Goal: Obtain resource: Obtain resource

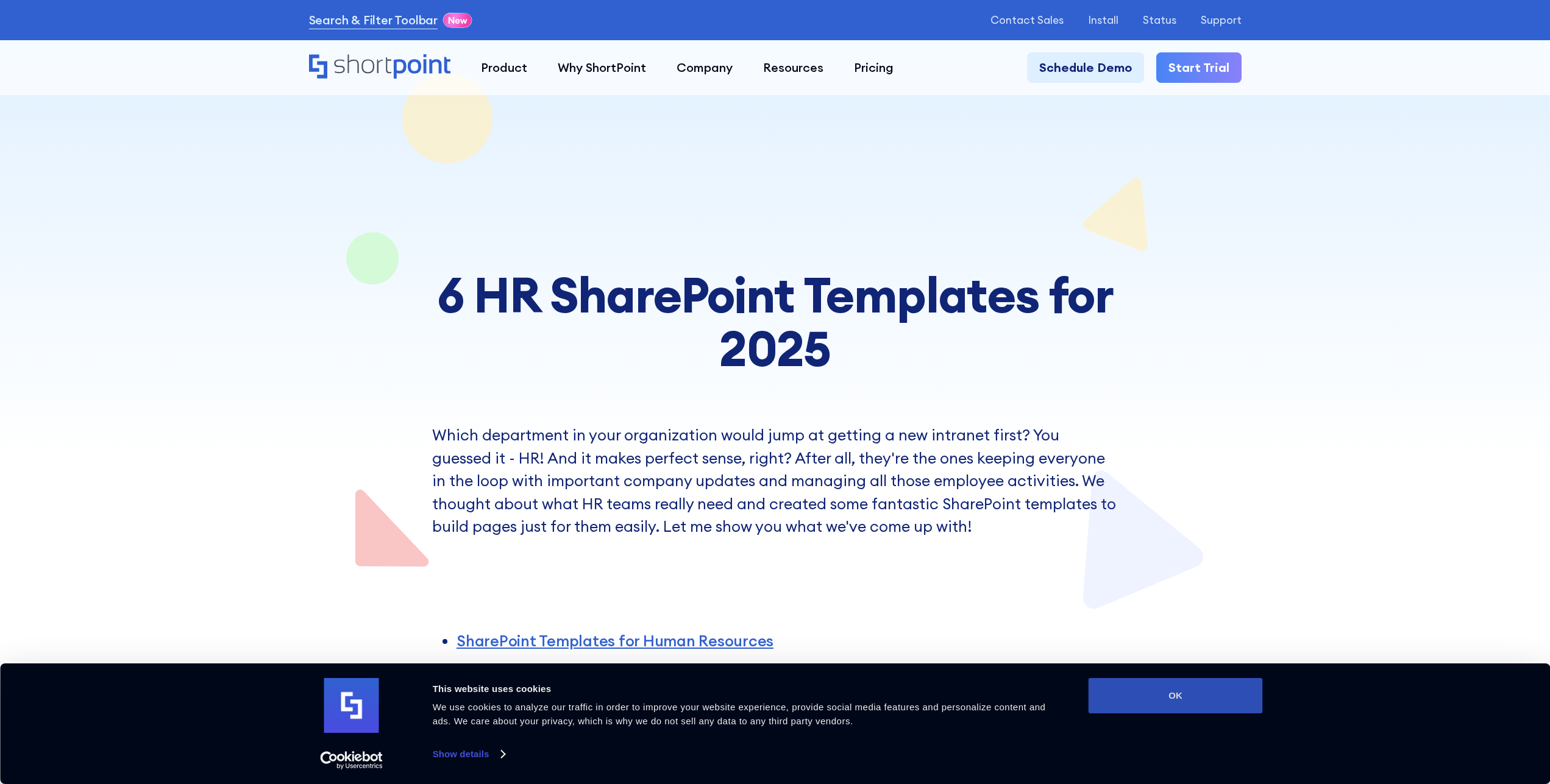
click at [1153, 700] on button "OK" at bounding box center [1176, 696] width 174 height 35
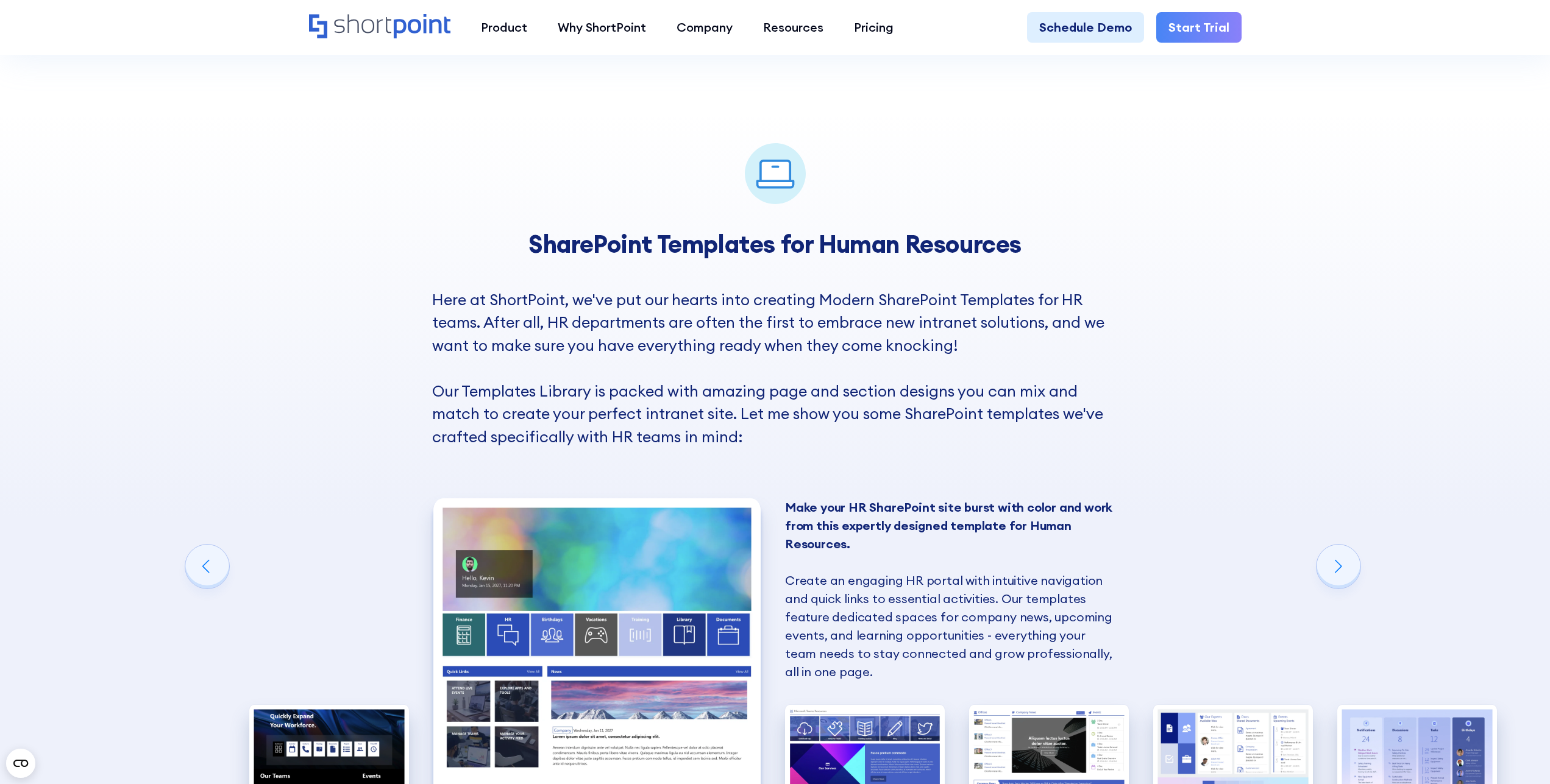
scroll to position [1056, 0]
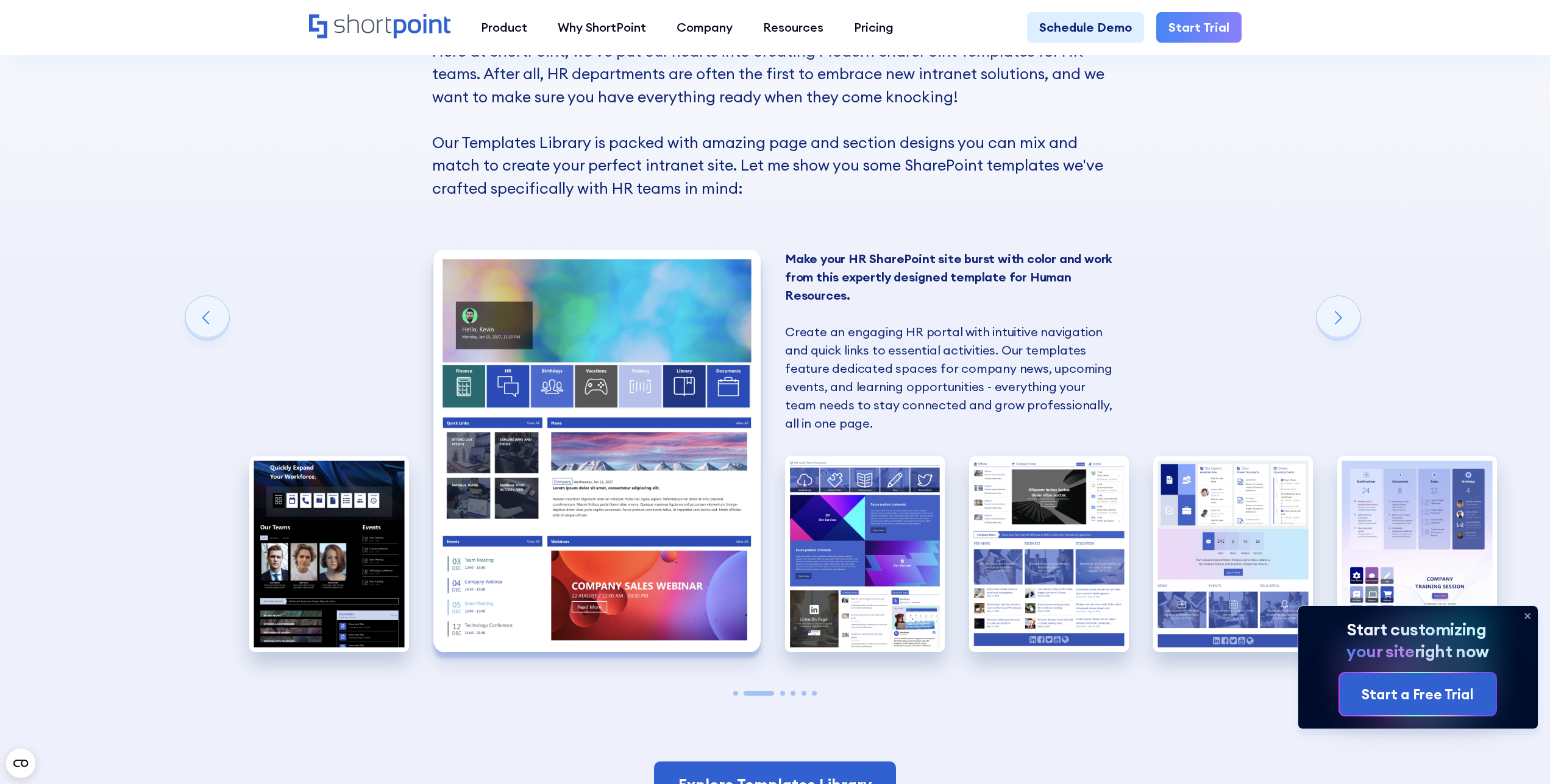
click at [672, 498] on img "2 / 6" at bounding box center [597, 450] width 328 height 402
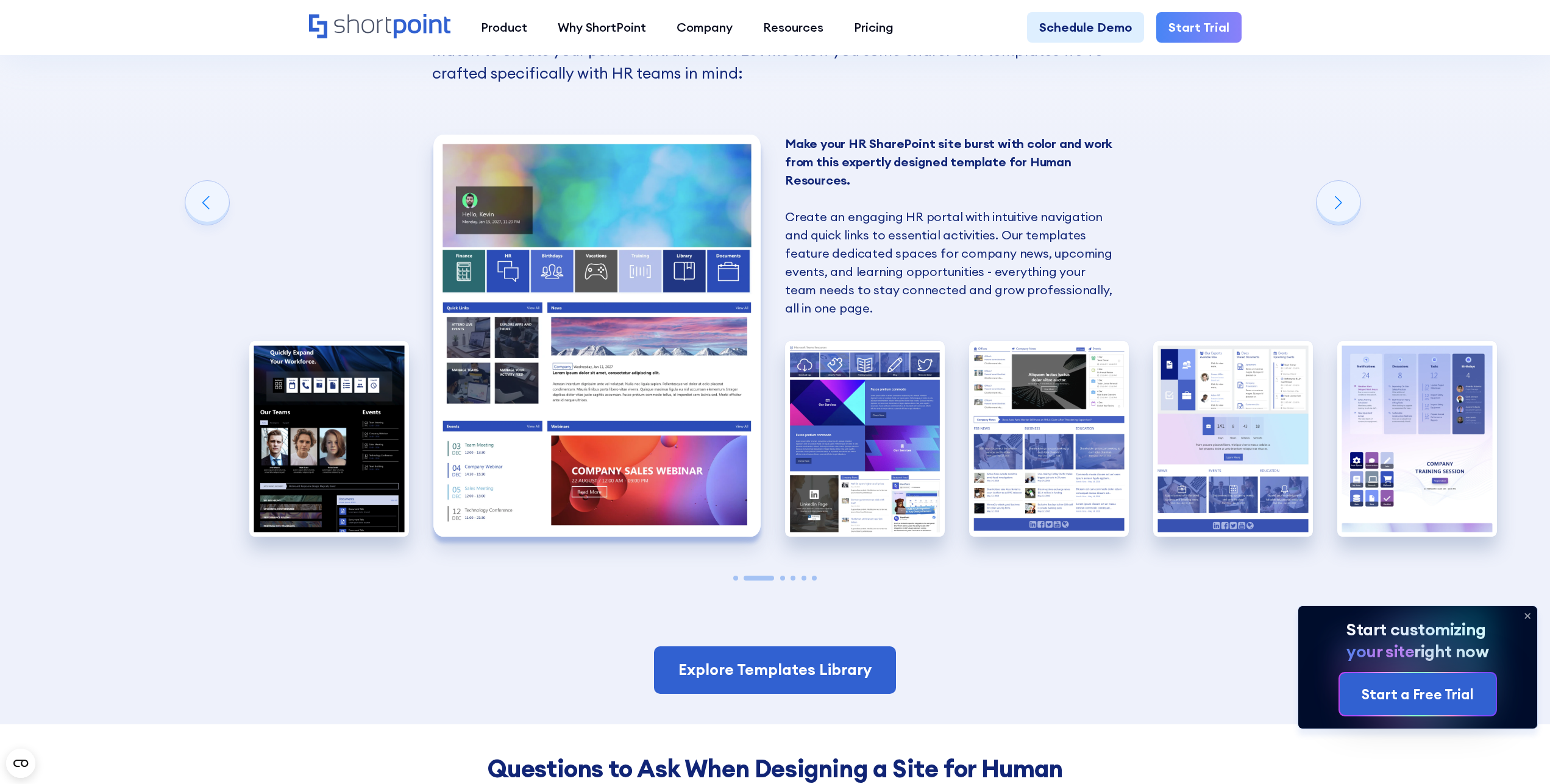
scroll to position [1118, 0]
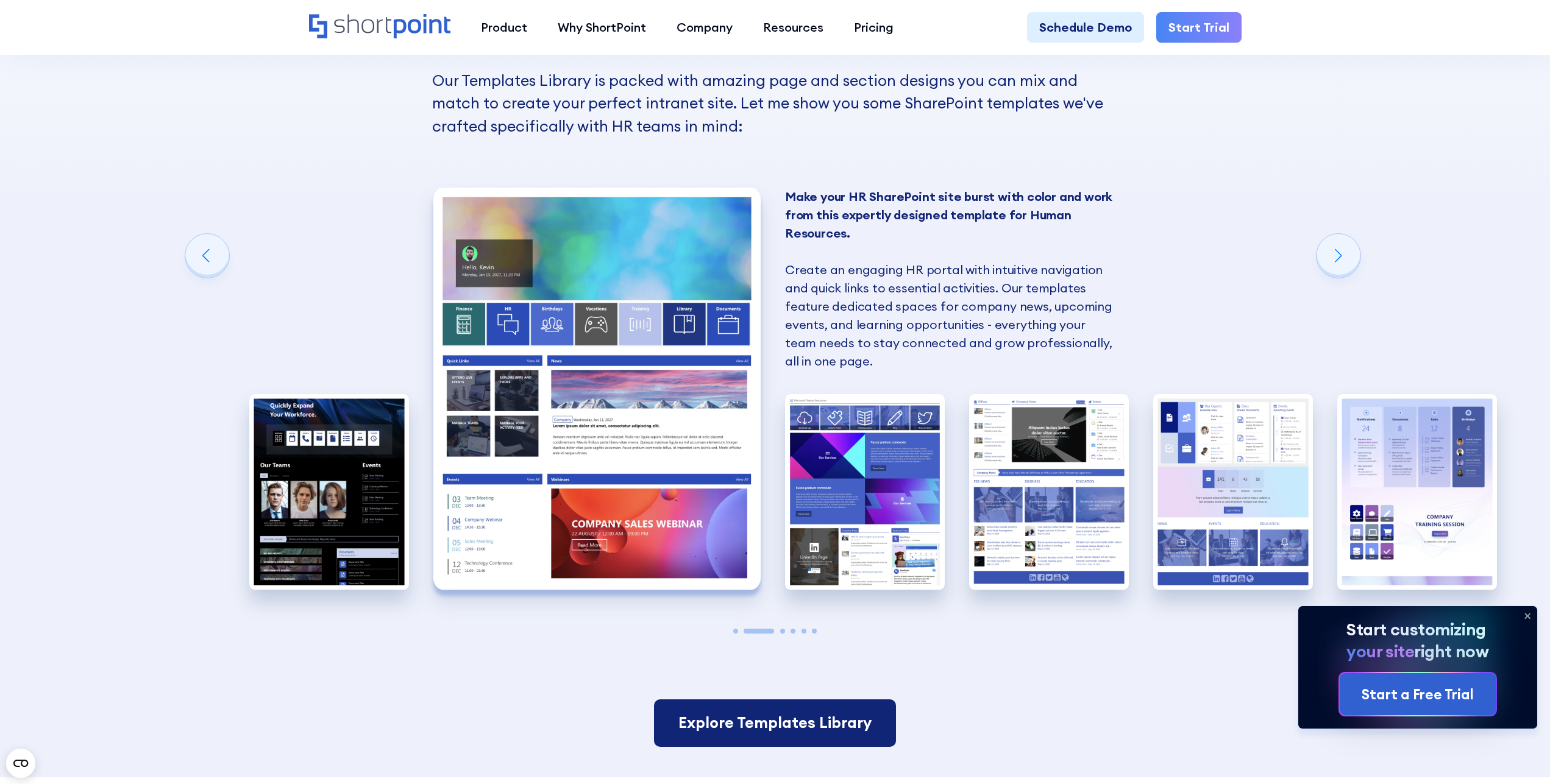
click at [809, 726] on link "Explore Templates Library" at bounding box center [775, 723] width 242 height 47
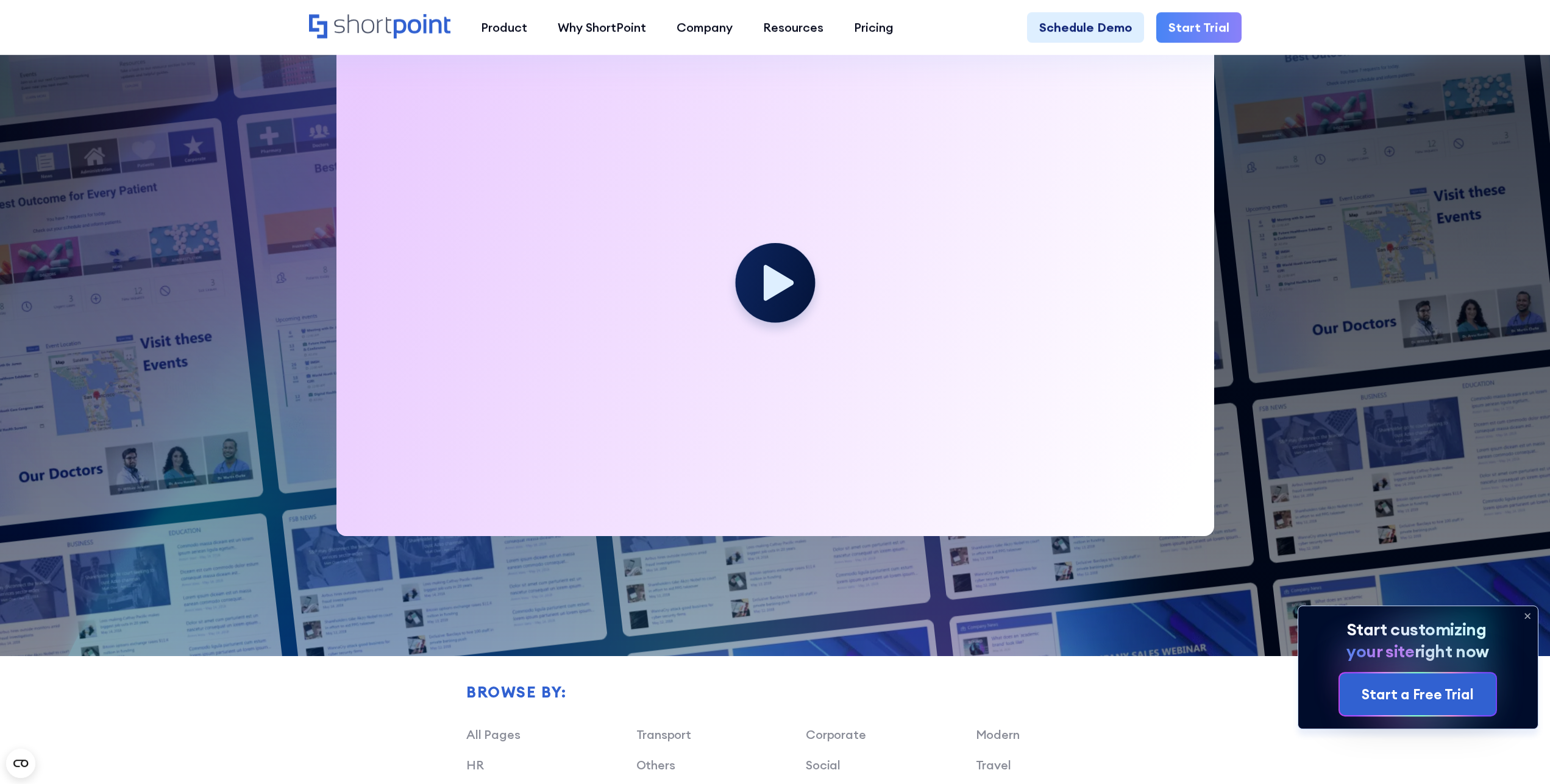
scroll to position [684, 0]
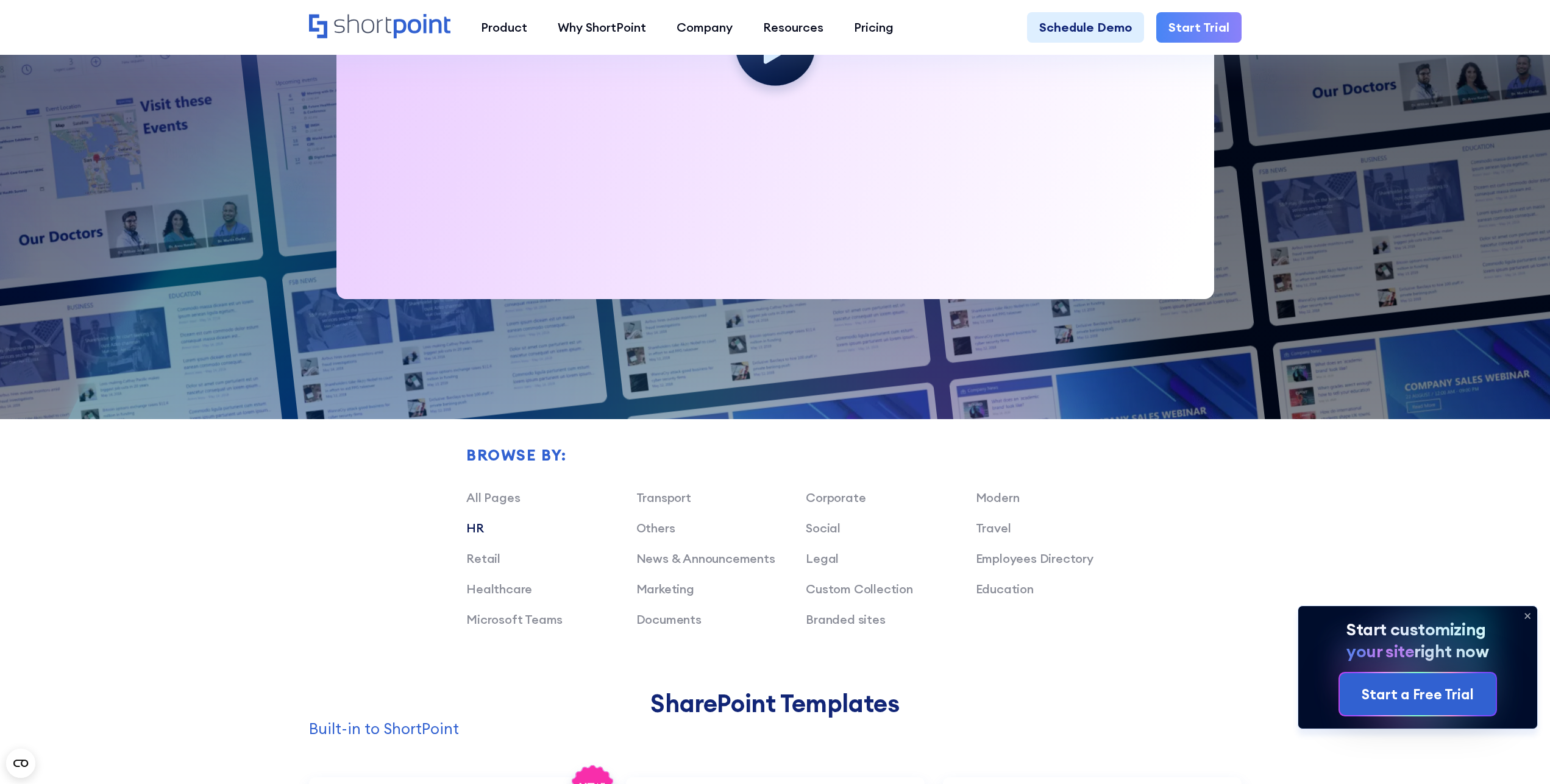
click at [475, 528] on link "HR" at bounding box center [475, 528] width 18 height 15
click at [478, 524] on link "HR" at bounding box center [475, 528] width 18 height 15
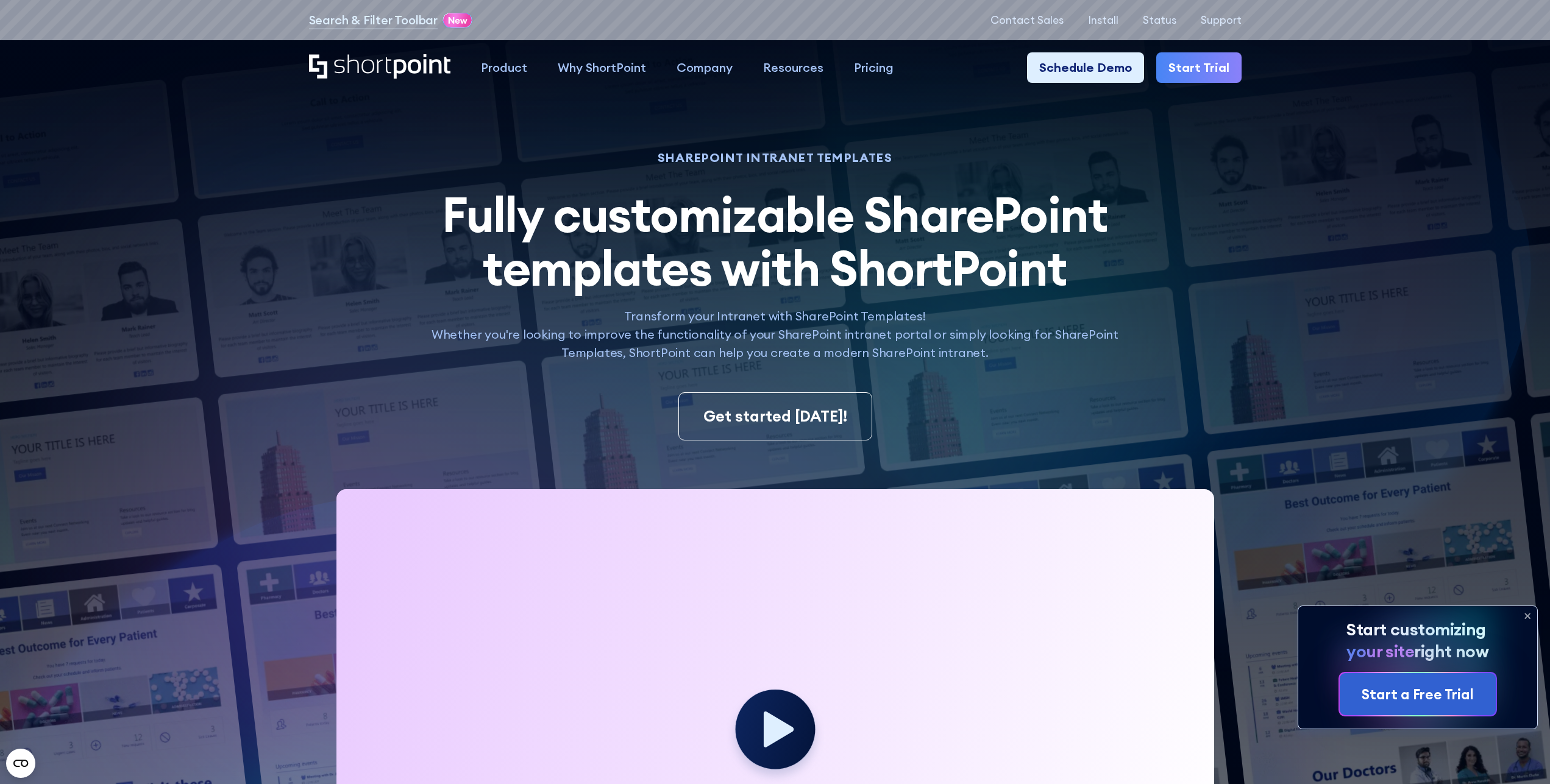
scroll to position [186, 0]
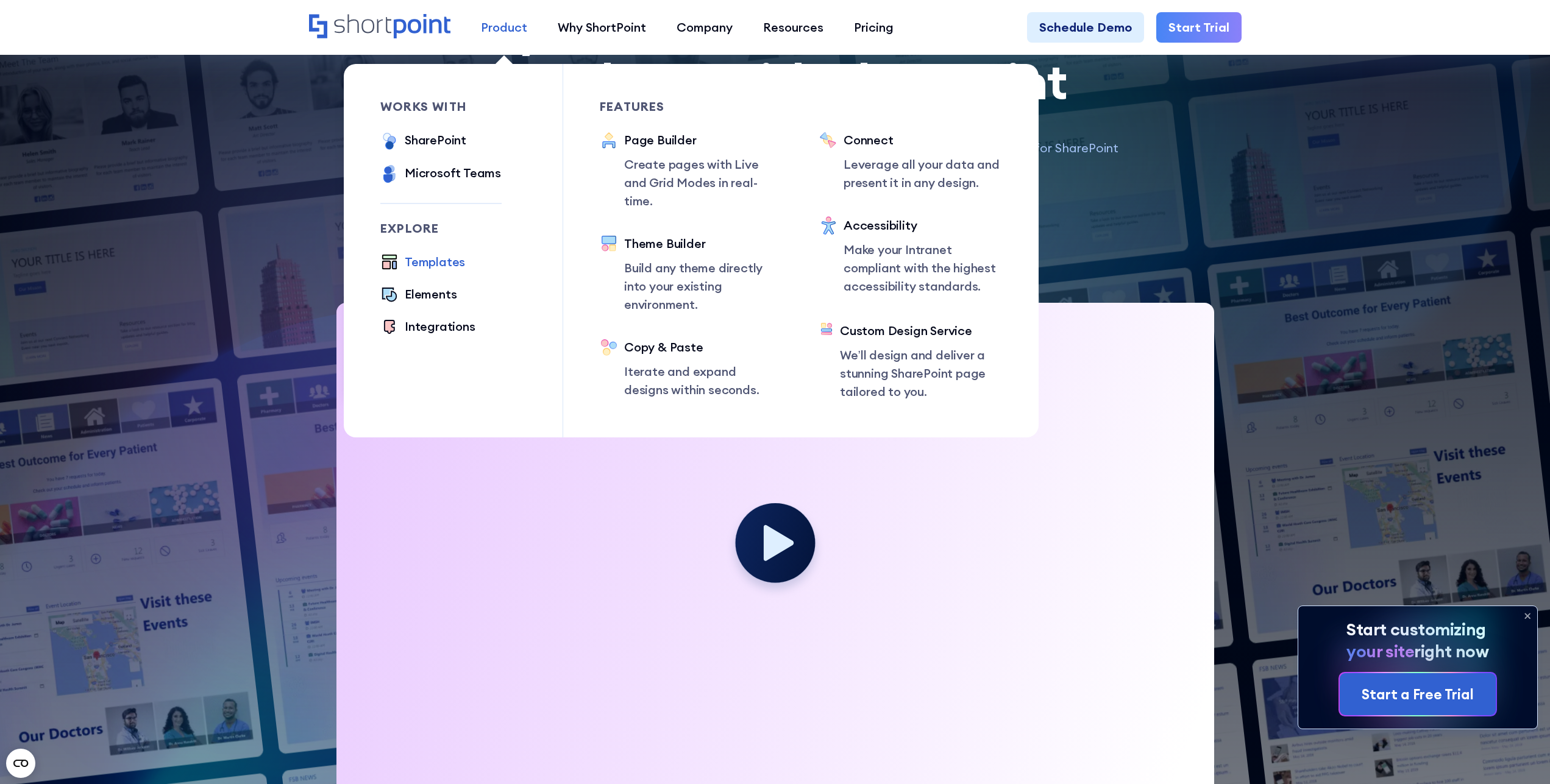
click at [516, 27] on div "Product" at bounding box center [504, 27] width 46 height 18
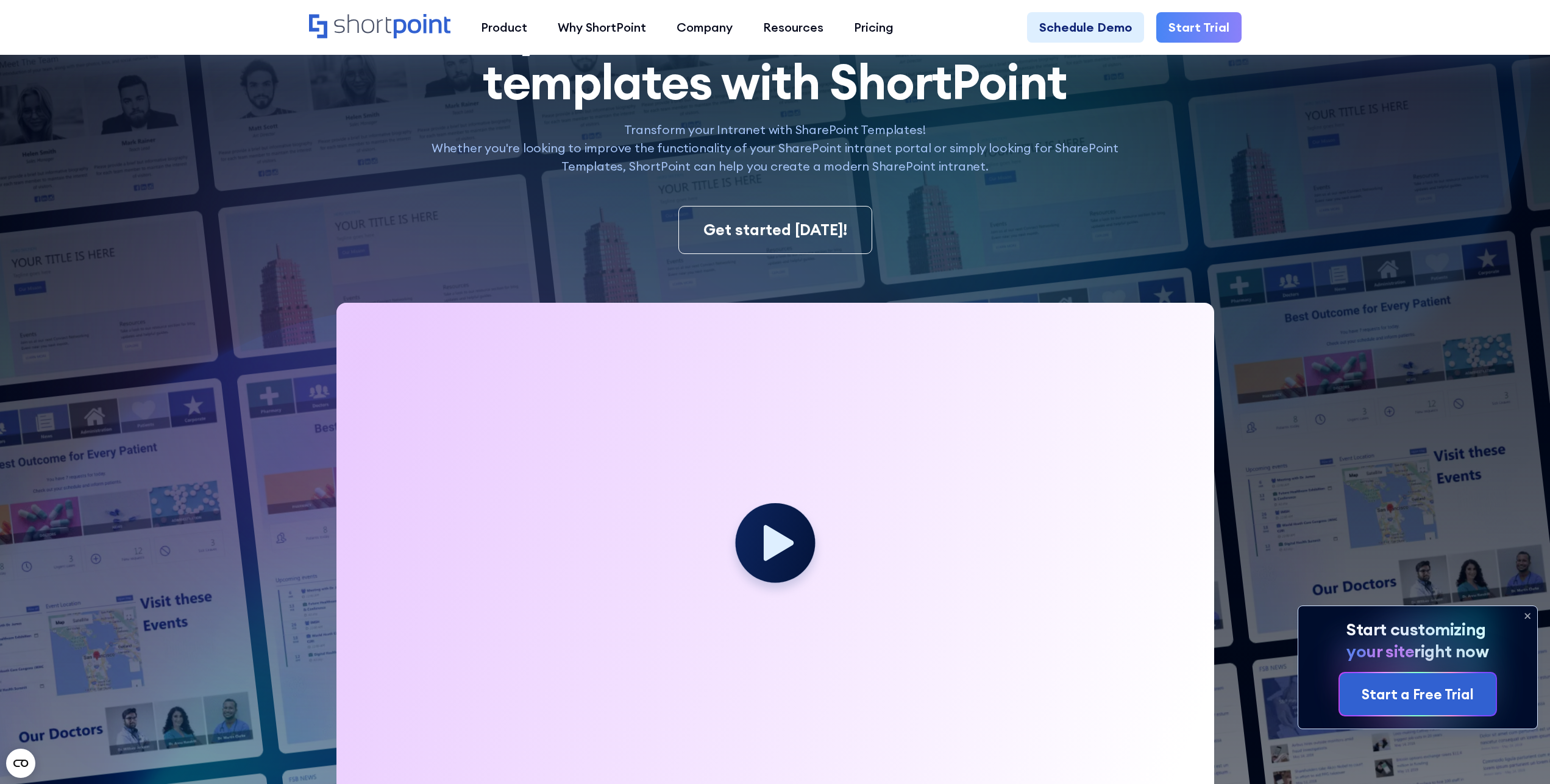
click at [1348, 282] on img at bounding box center [736, 323] width 1627 height 1020
click at [1049, 351] on div at bounding box center [775, 549] width 877 height 493
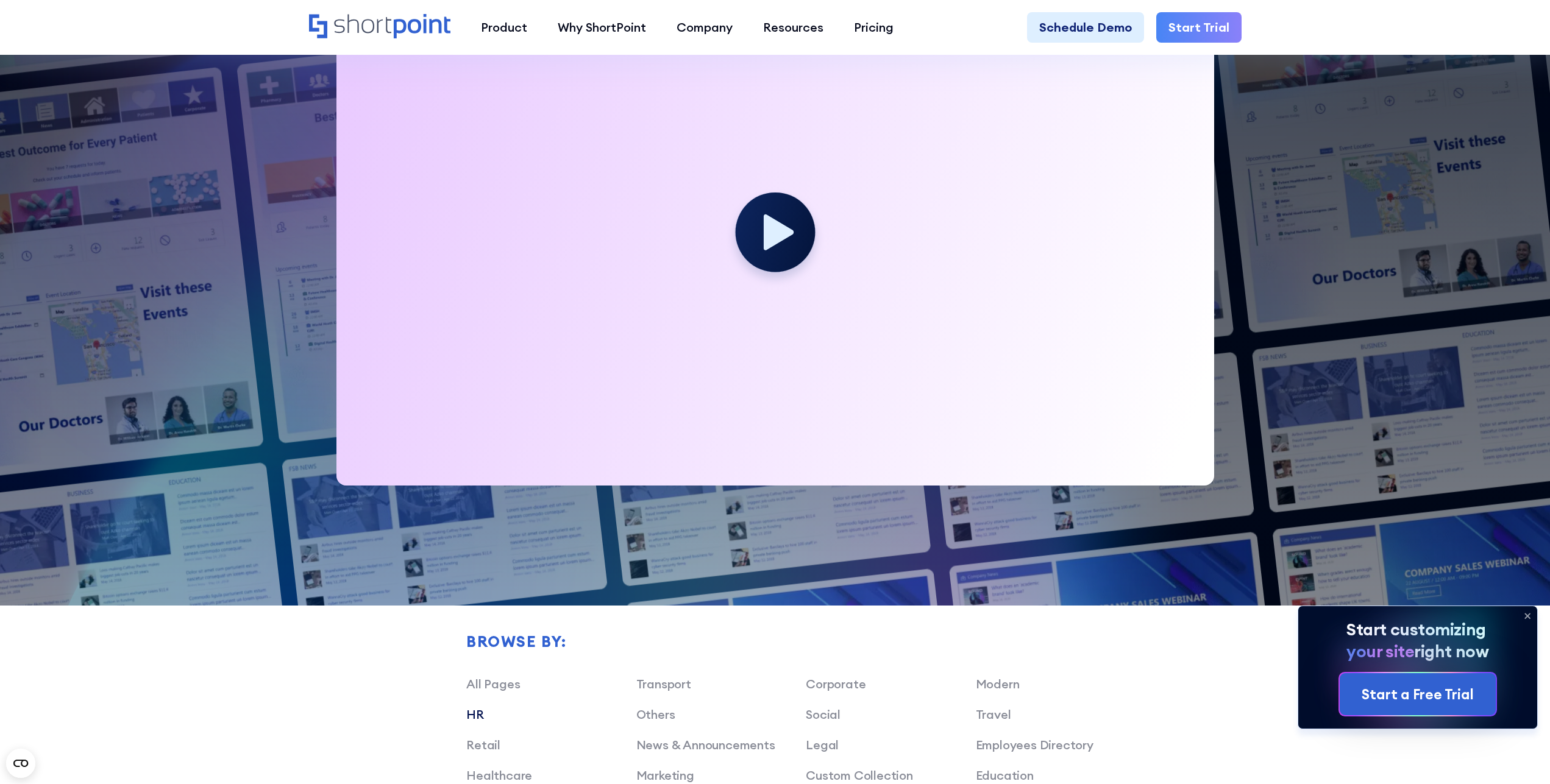
scroll to position [745, 0]
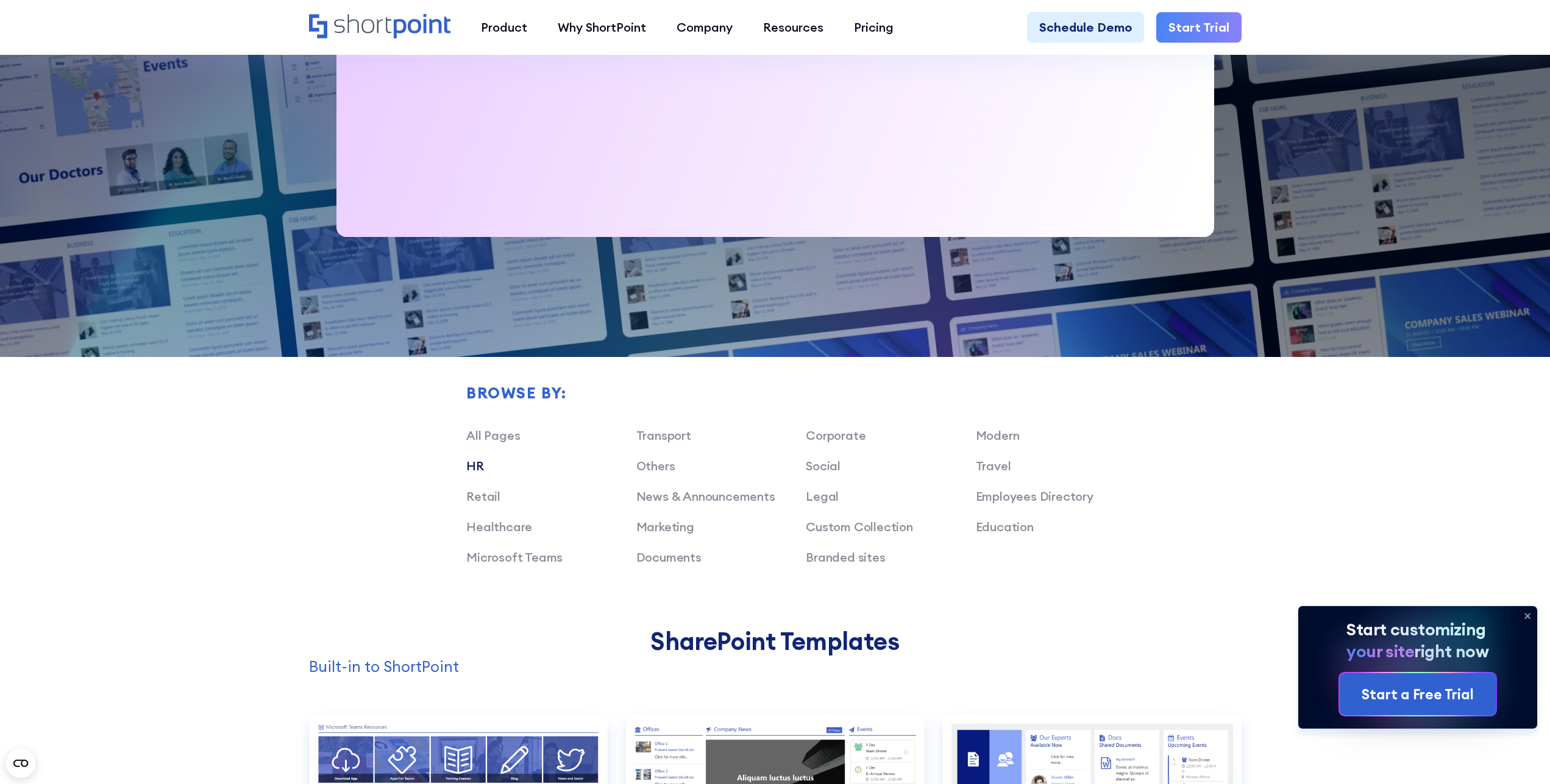
click at [477, 469] on link "HR" at bounding box center [475, 466] width 18 height 15
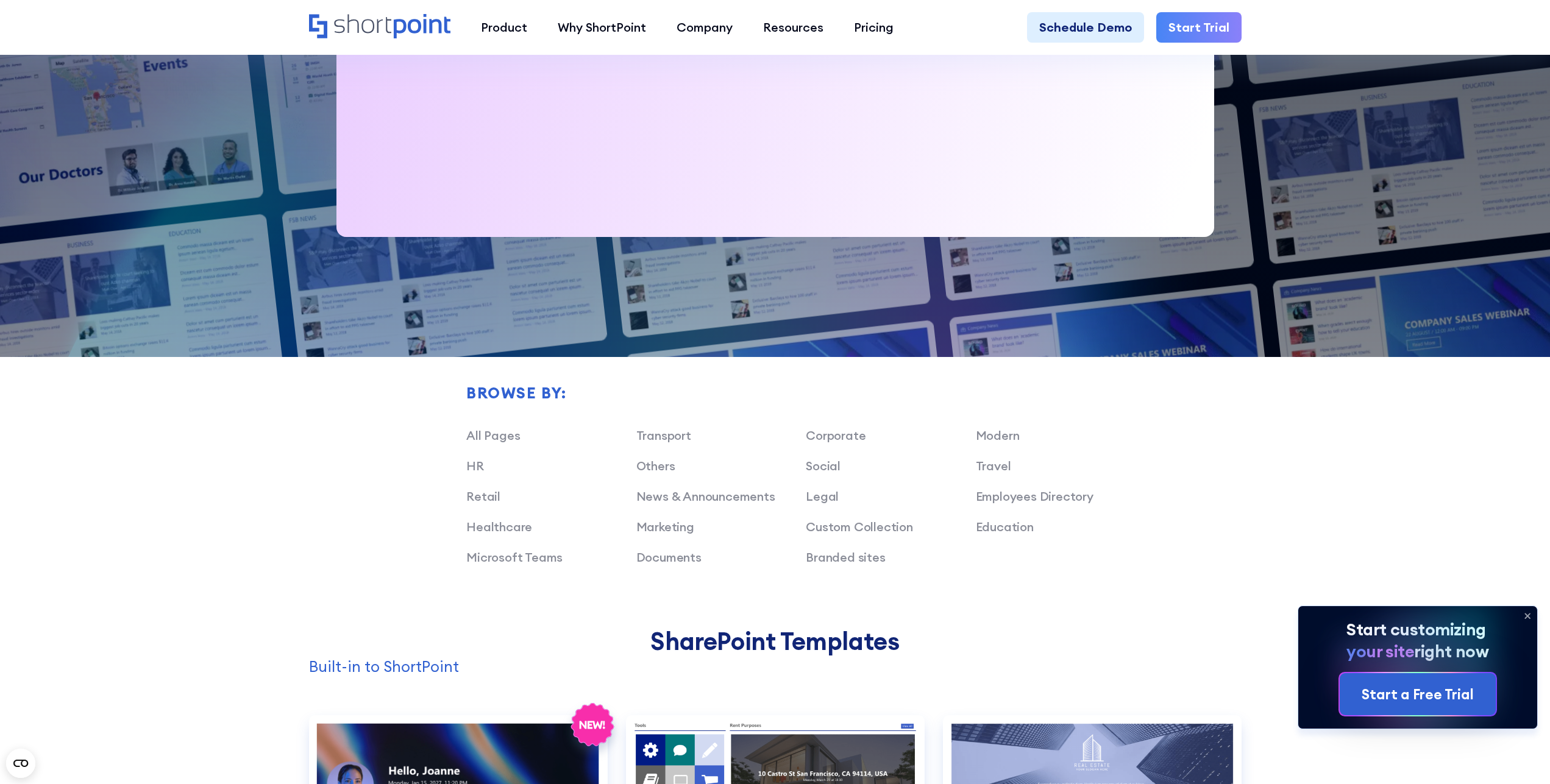
click at [1527, 617] on icon at bounding box center [1527, 617] width 5 height 5
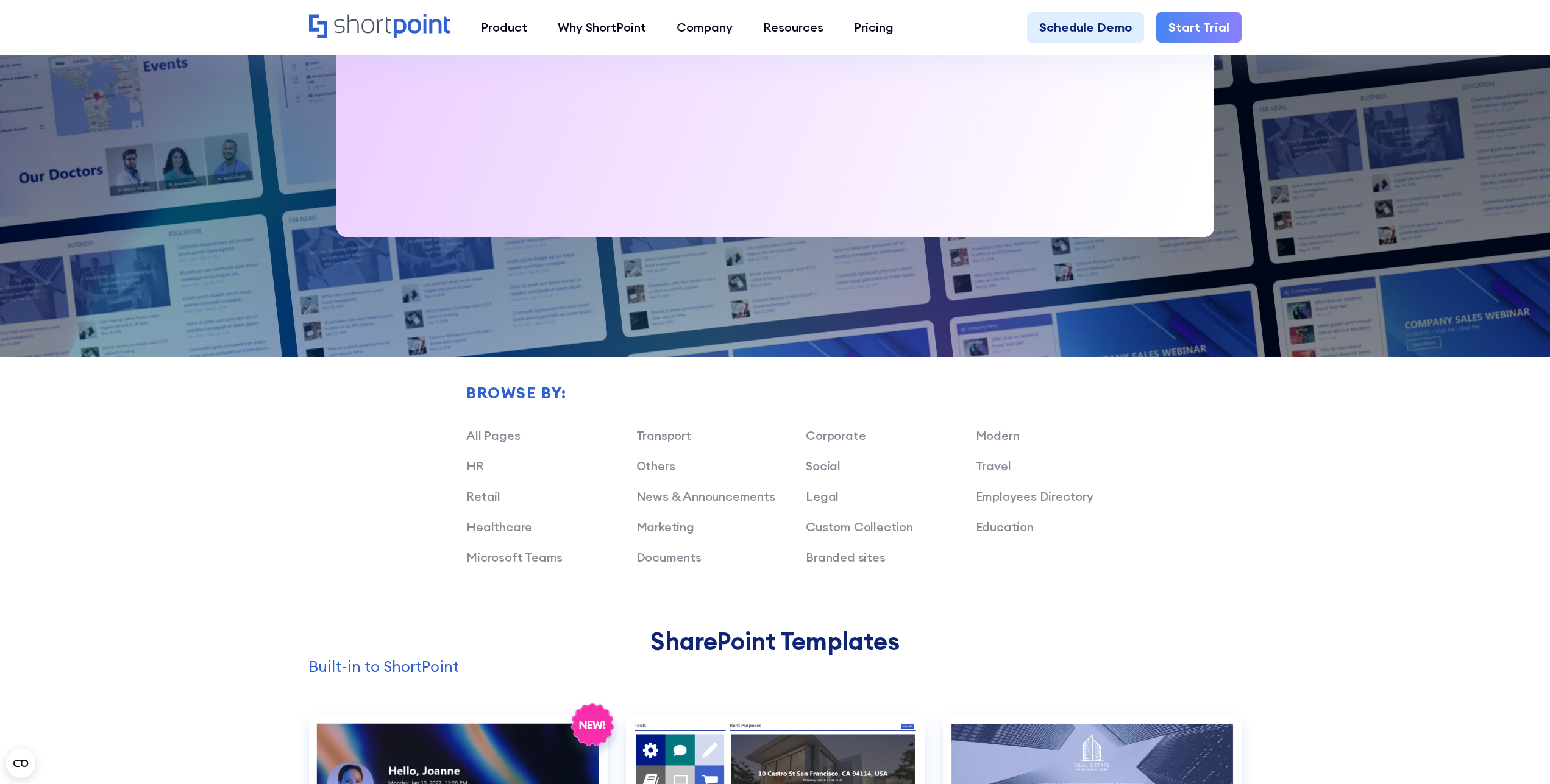
scroll to position [994, 0]
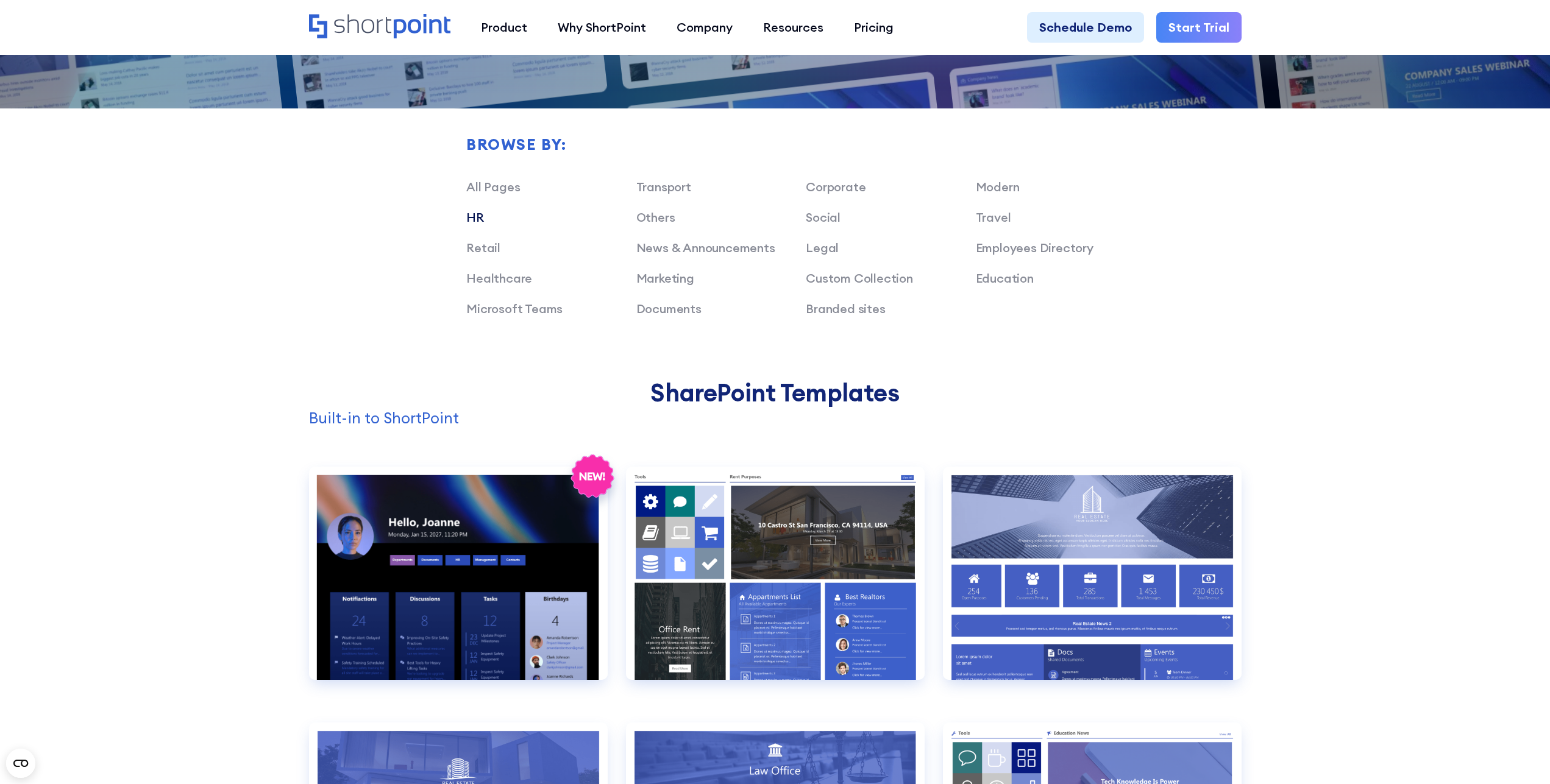
click at [480, 215] on link "HR" at bounding box center [475, 217] width 18 height 15
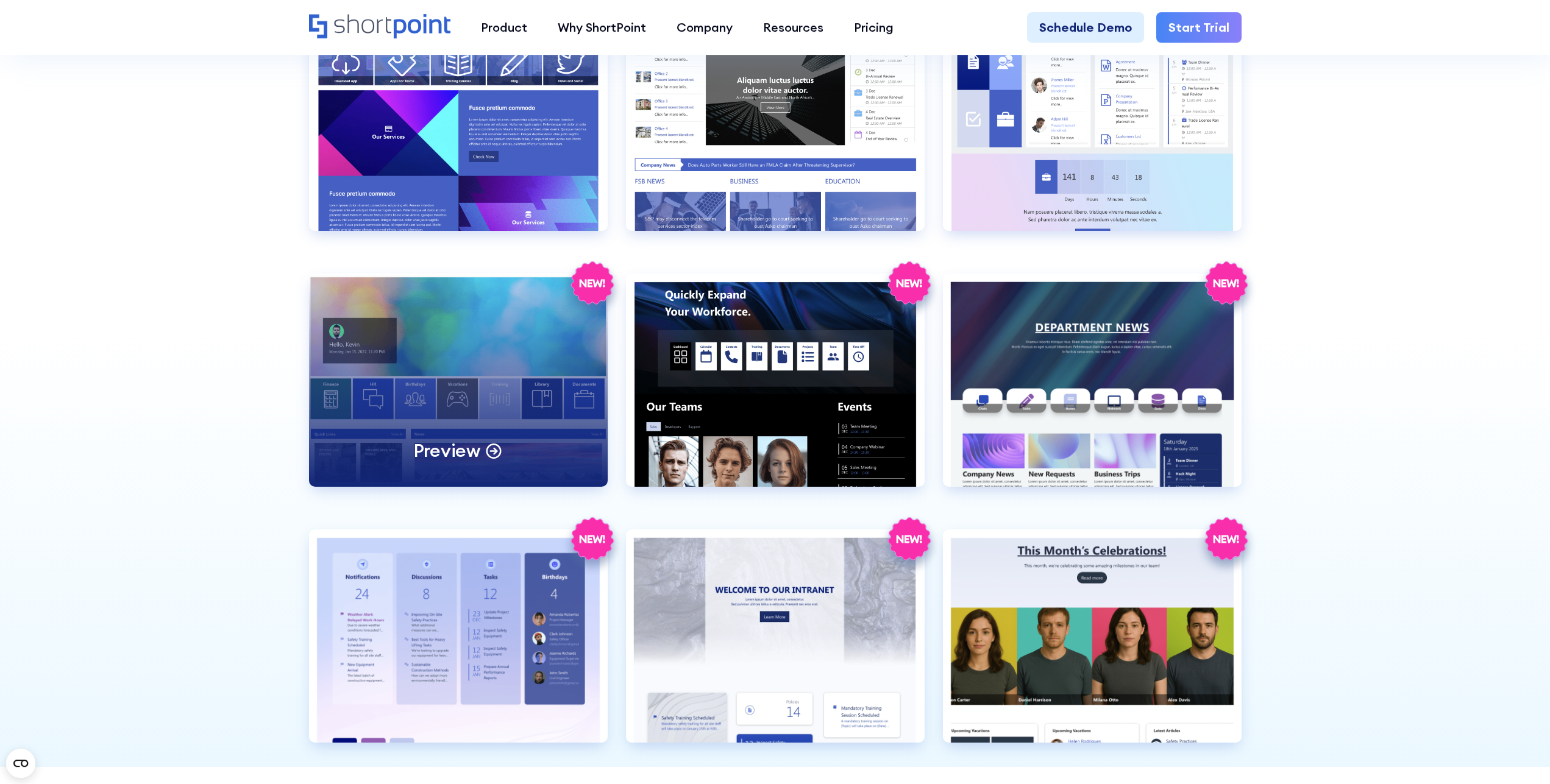
scroll to position [1491, 0]
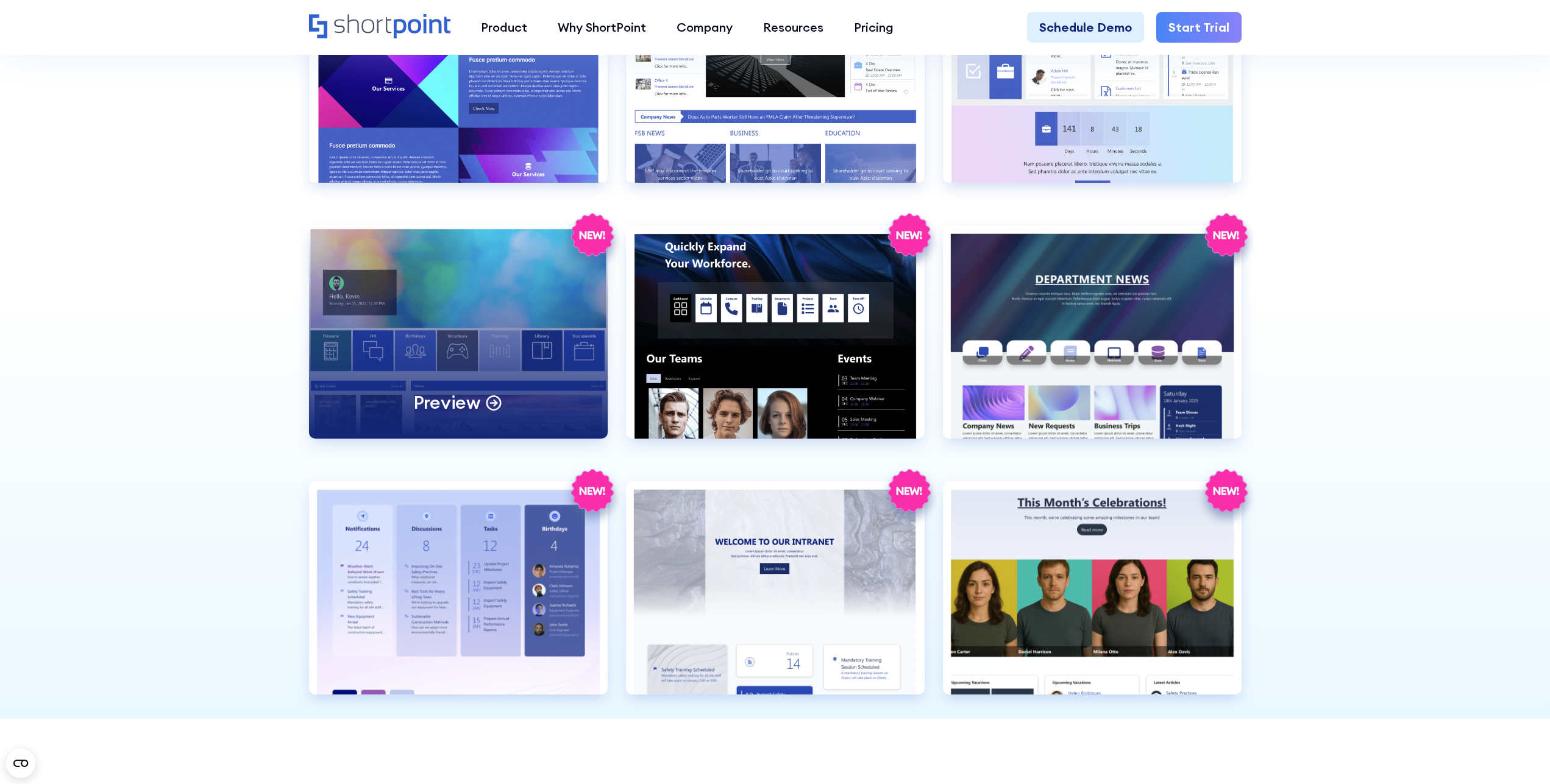
click at [464, 299] on div "Preview" at bounding box center [458, 332] width 298 height 213
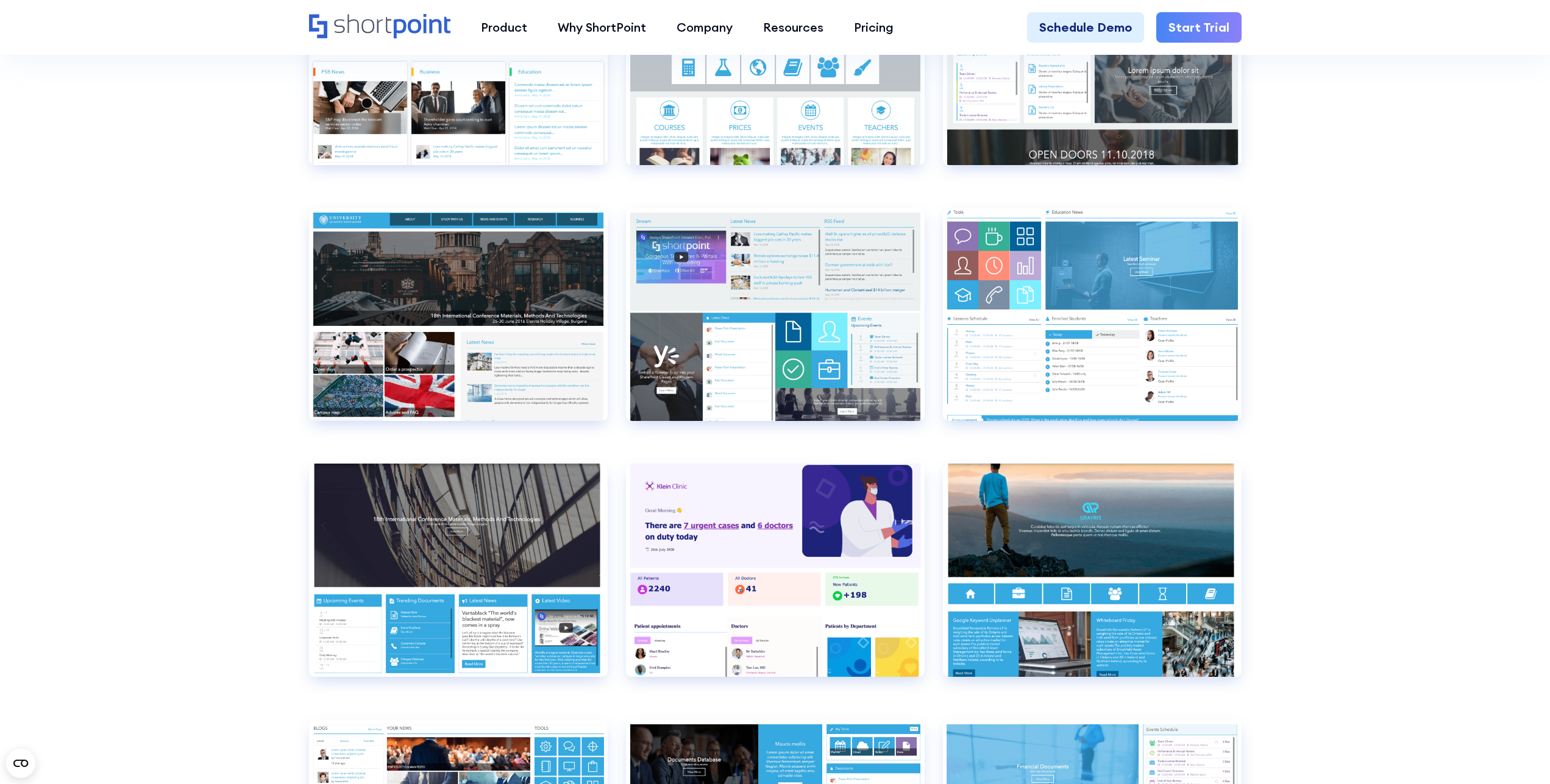
scroll to position [3914, 0]
